Goal: Obtain resource: Obtain resource

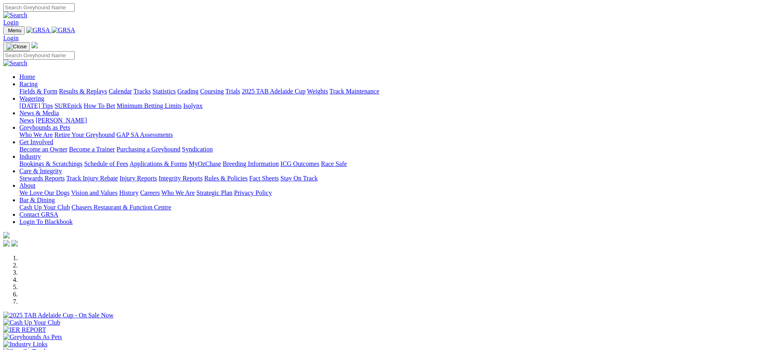
click at [34, 117] on link "News" at bounding box center [26, 120] width 15 height 7
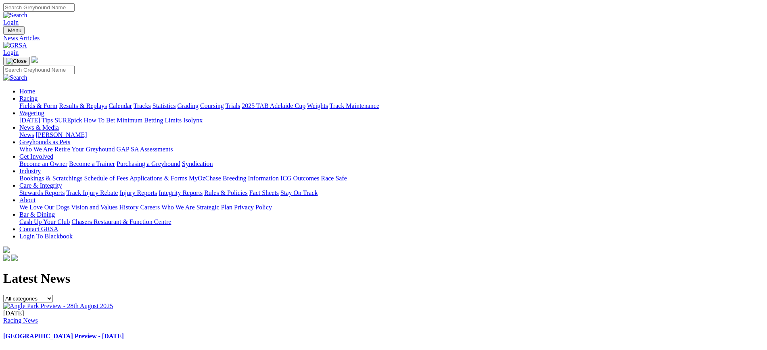
click at [27, 42] on img at bounding box center [15, 45] width 24 height 7
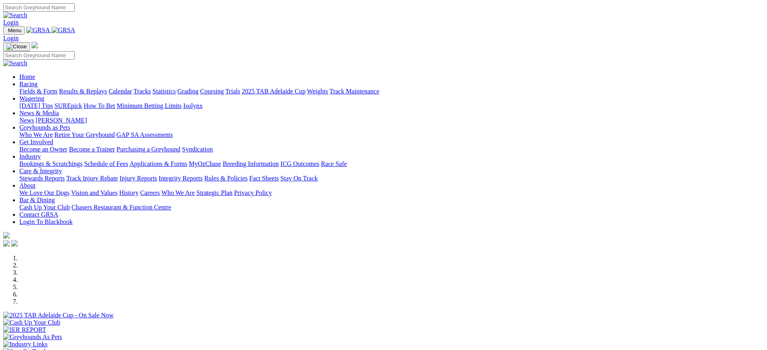
scroll to position [235, 0]
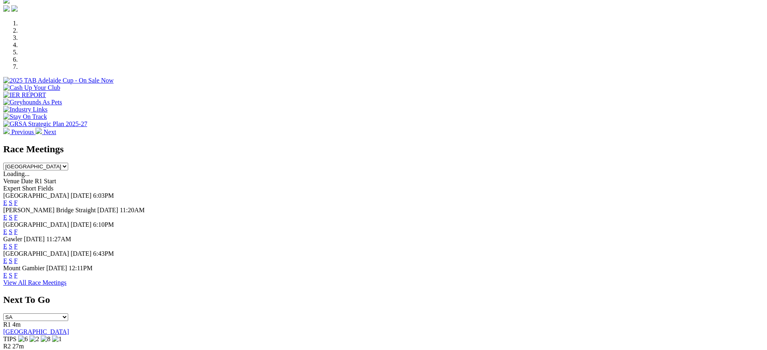
click at [18, 214] on link "F" at bounding box center [16, 217] width 4 height 7
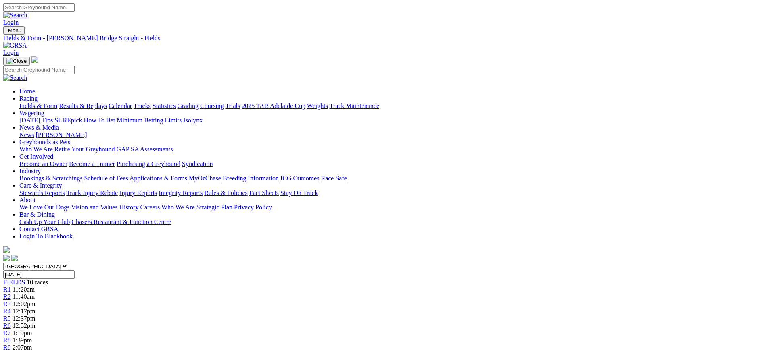
click at [27, 42] on img at bounding box center [15, 45] width 24 height 7
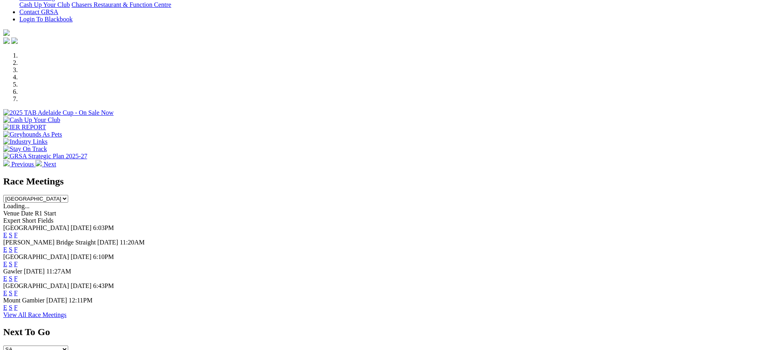
scroll to position [203, 0]
click at [18, 261] on link "F" at bounding box center [16, 264] width 4 height 7
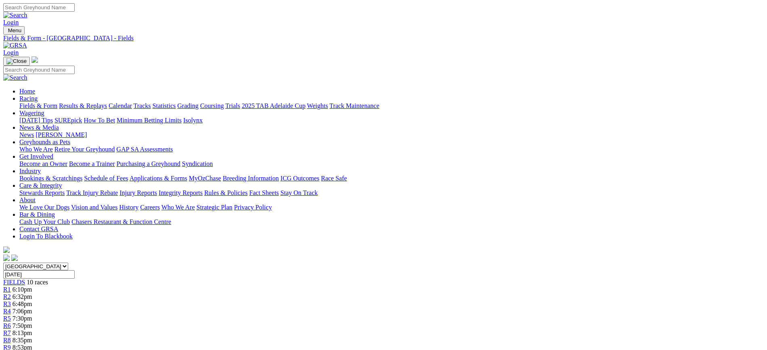
click at [178, 26] on div "Menu Fields & Form - Angle Park - Fields Login Home Racing Fields & Form Result…" at bounding box center [383, 144] width 760 height 237
click at [27, 42] on img at bounding box center [15, 45] width 24 height 7
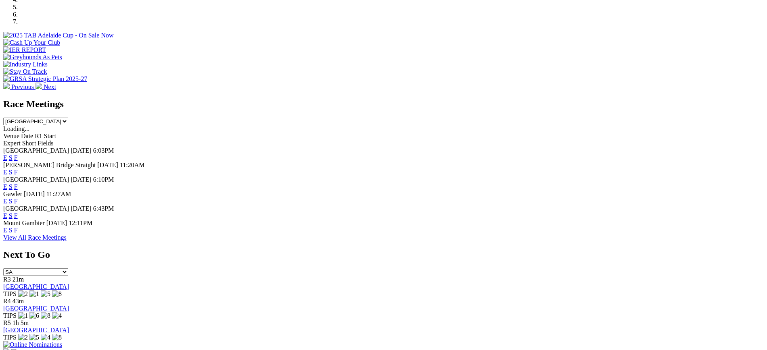
scroll to position [280, 0]
click at [18, 198] on link "F" at bounding box center [16, 201] width 4 height 7
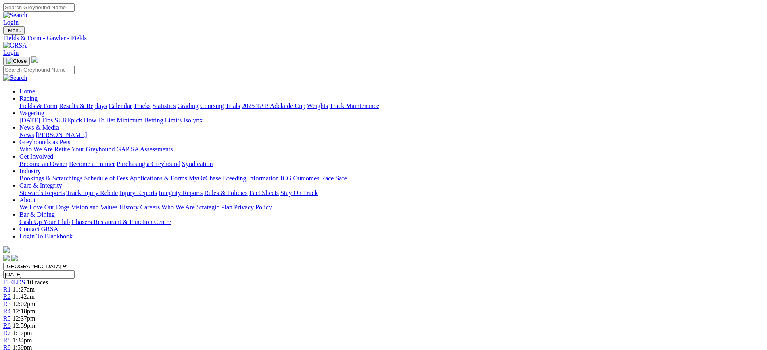
click at [27, 42] on img at bounding box center [15, 45] width 24 height 7
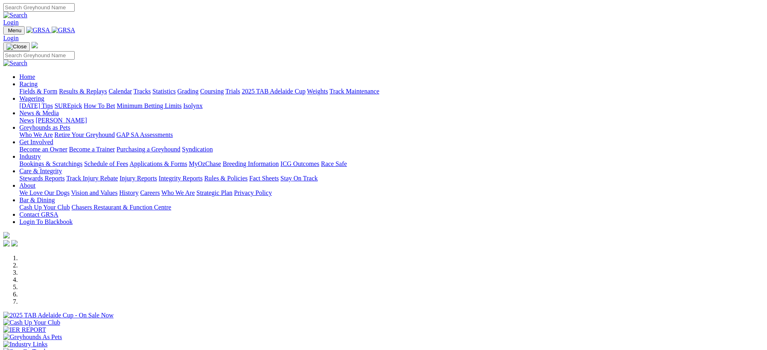
scroll to position [208, 0]
